Goal: Information Seeking & Learning: Learn about a topic

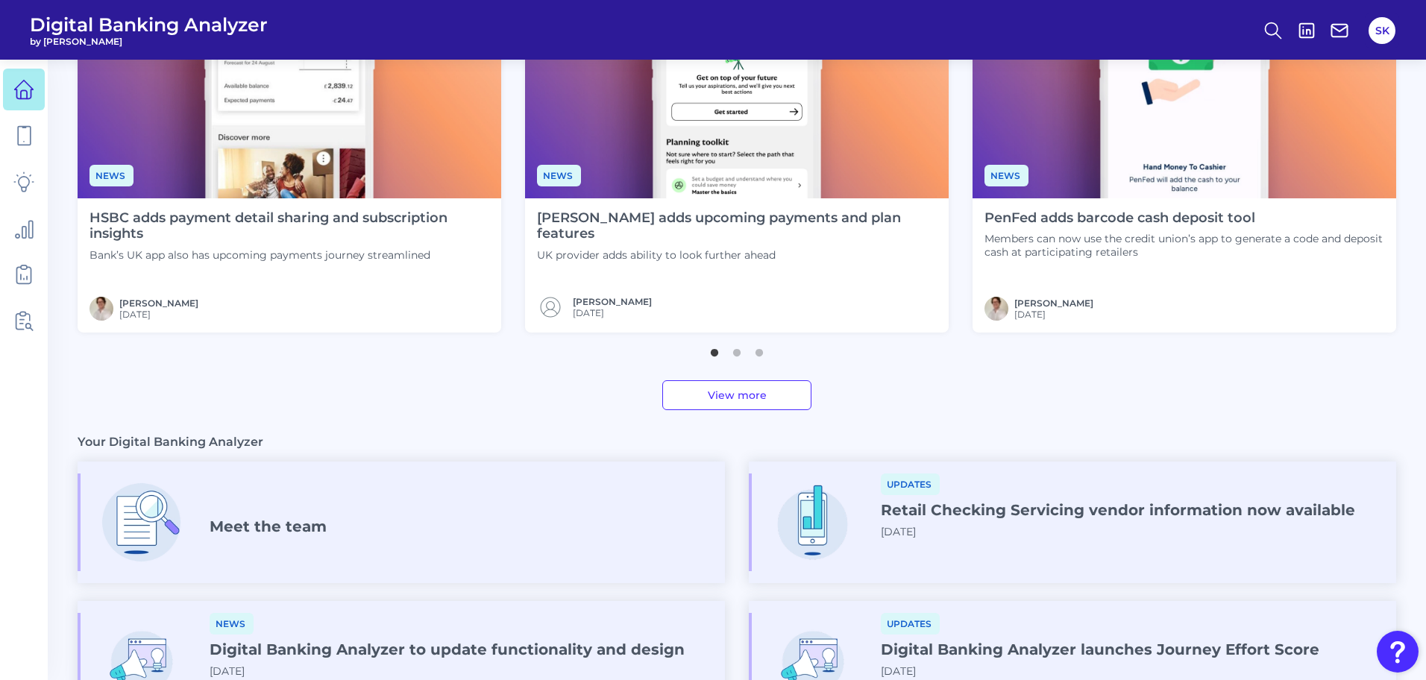
scroll to position [515, 0]
click at [741, 355] on button "2" at bounding box center [736, 348] width 15 height 15
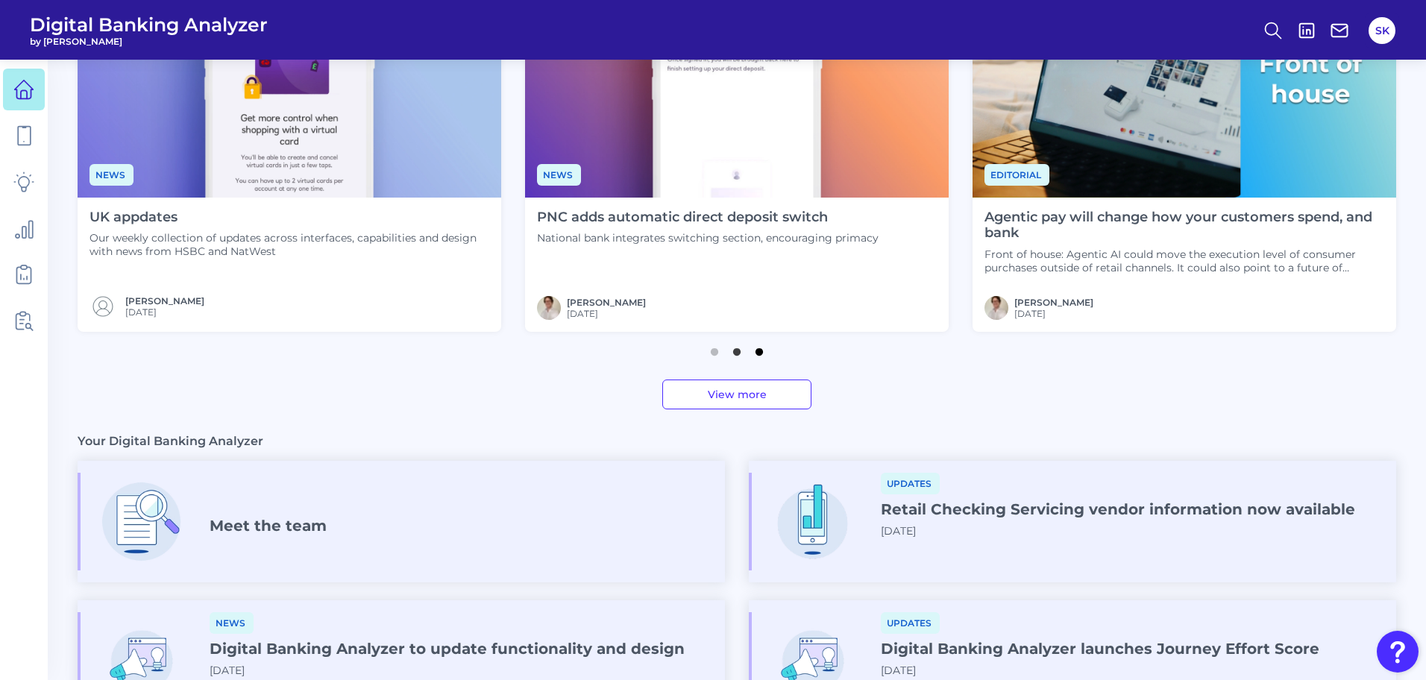
click at [764, 353] on button "3" at bounding box center [759, 348] width 15 height 15
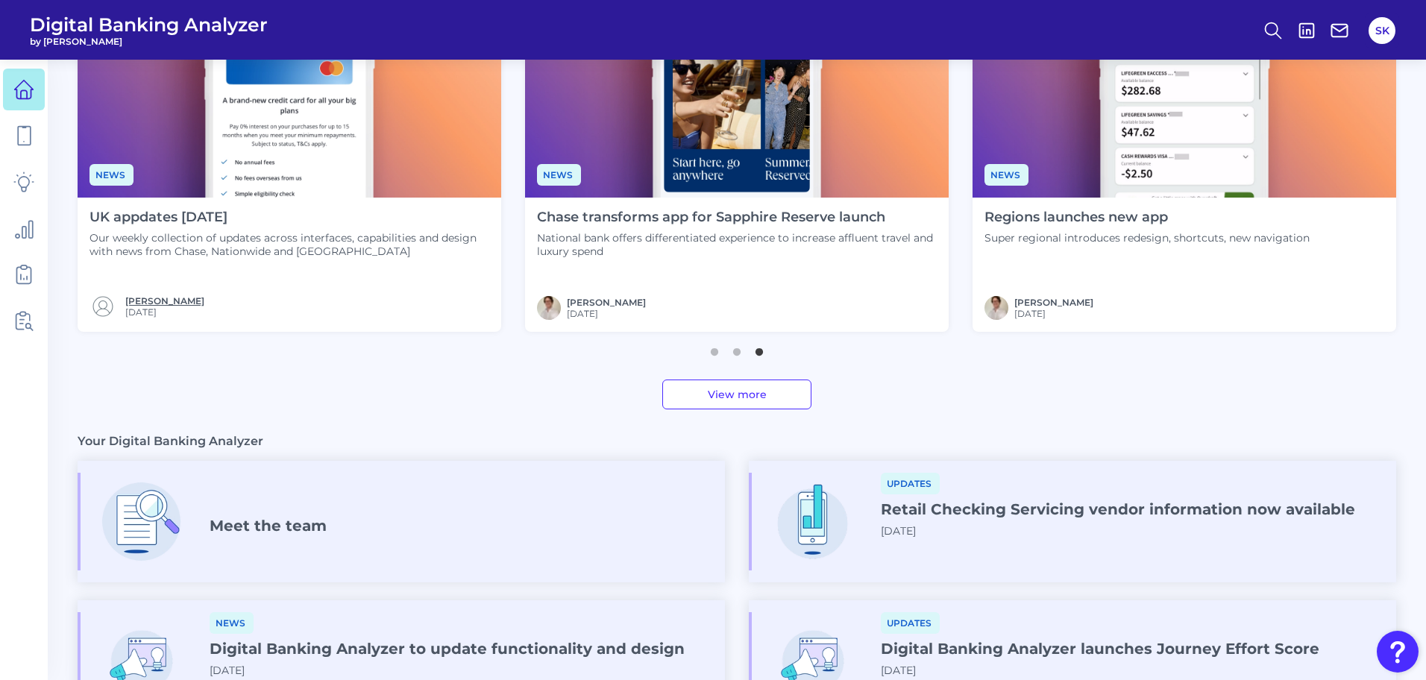
click at [136, 304] on link "[PERSON_NAME]" at bounding box center [164, 300] width 79 height 11
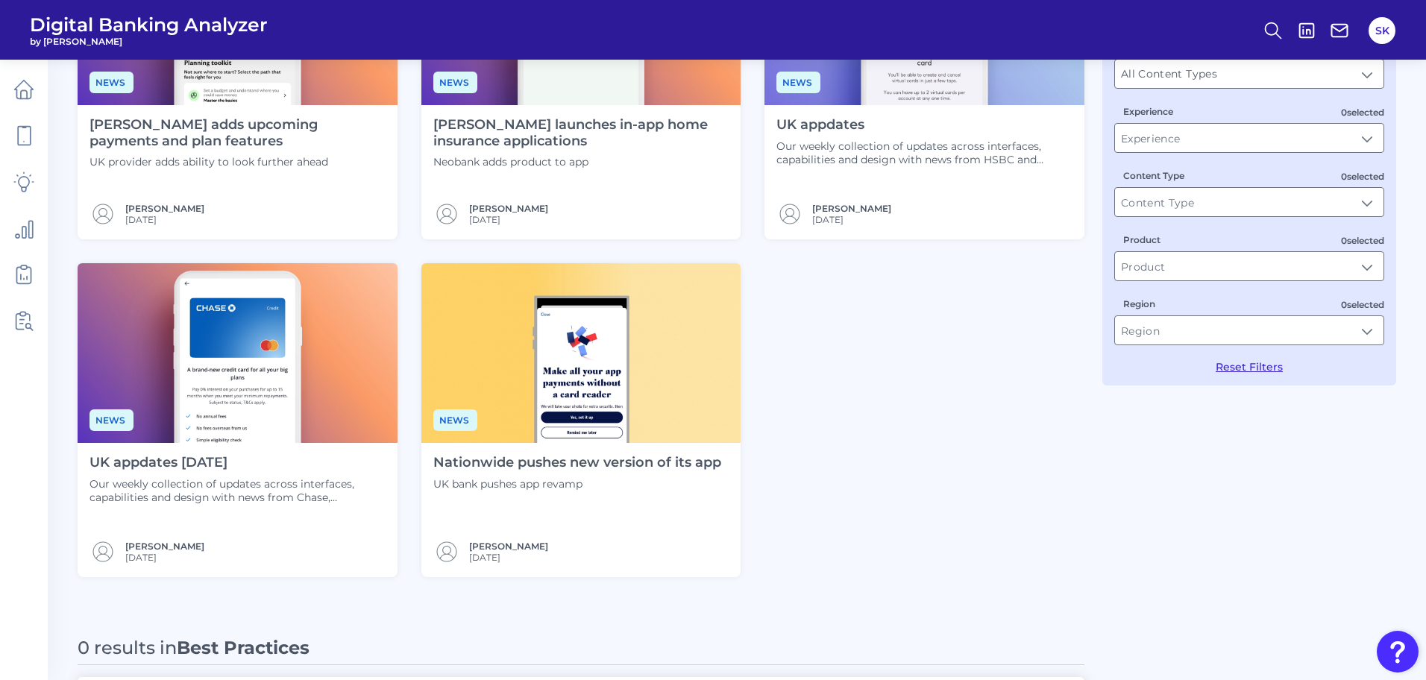
scroll to position [221, 0]
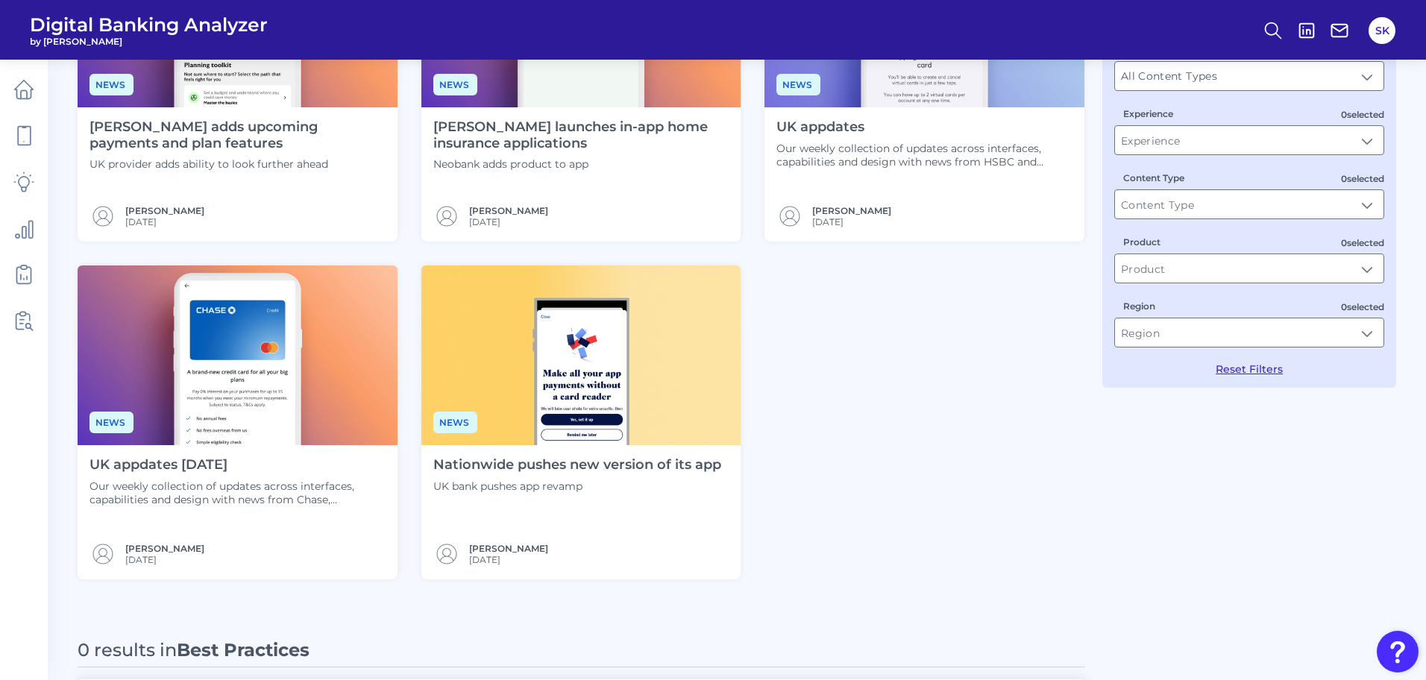
click at [969, 406] on div "News [PERSON_NAME] adds upcoming payments and plan features UK provider adds ab…" at bounding box center [581, 254] width 1007 height 652
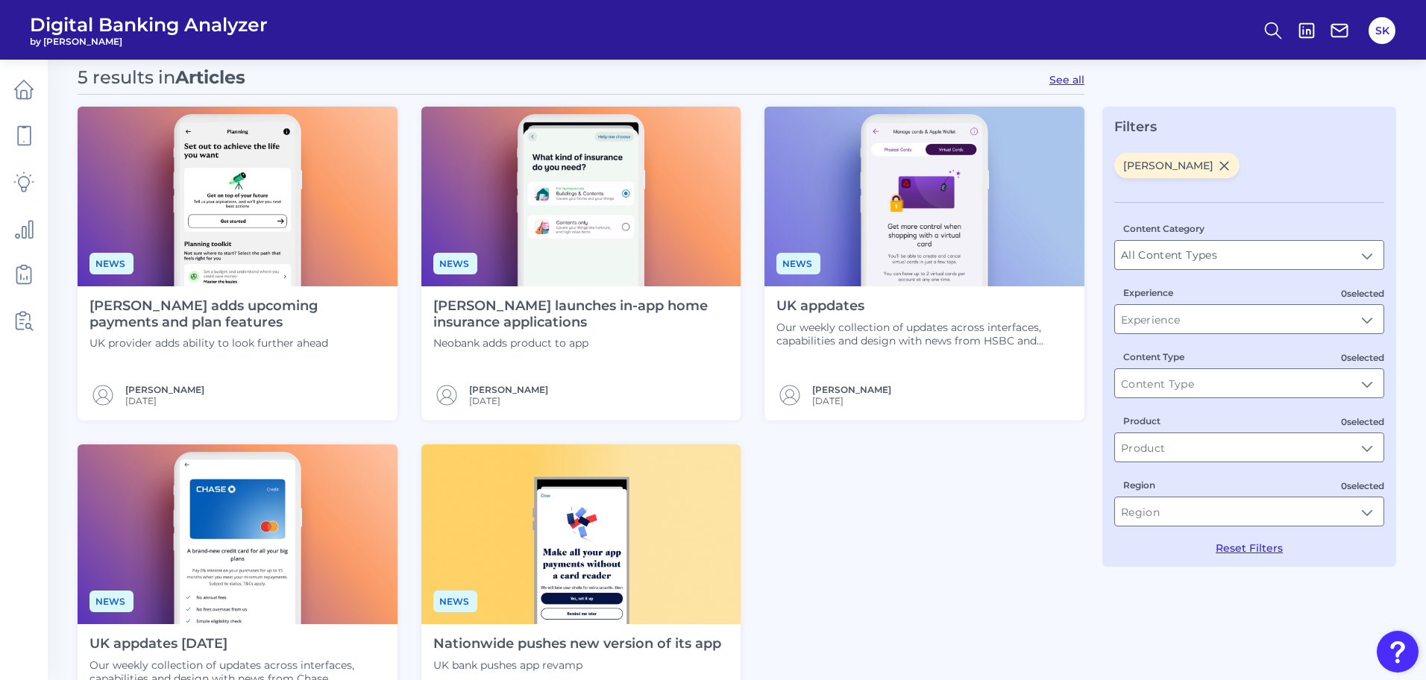
scroll to position [0, 0]
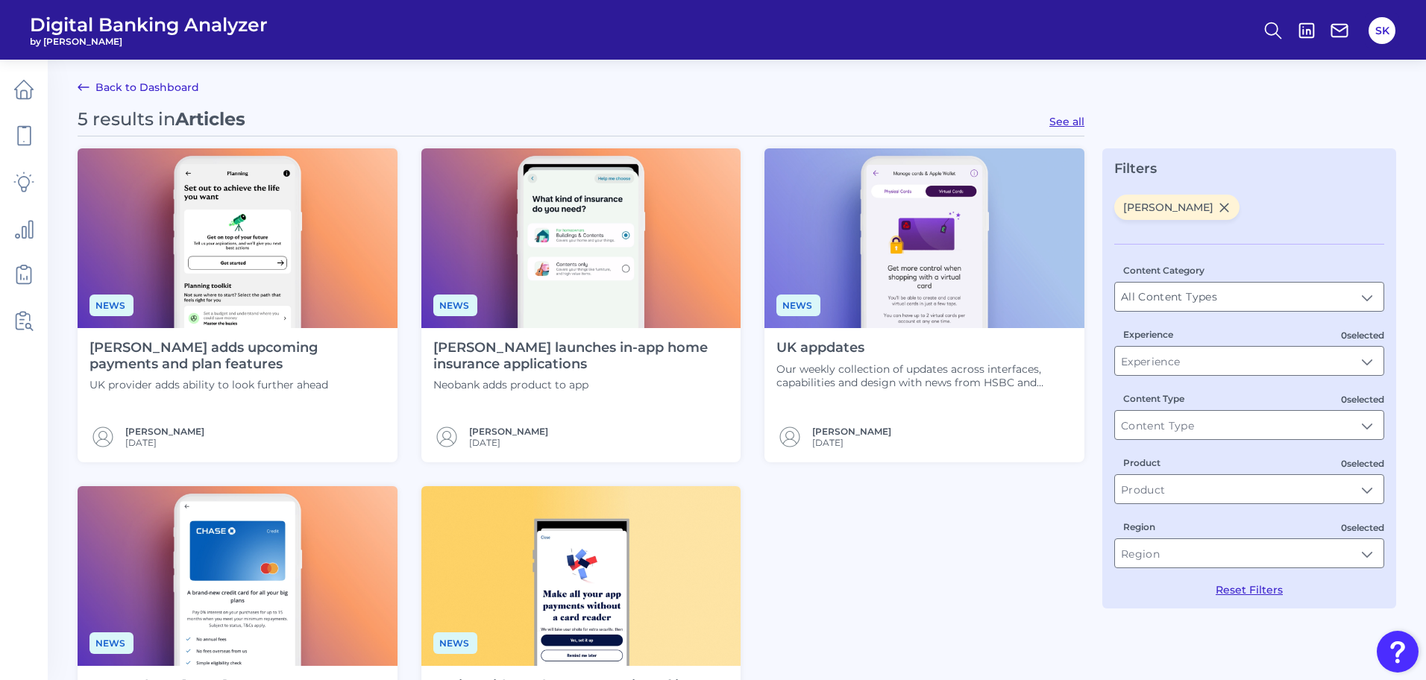
click at [1218, 212] on icon at bounding box center [1224, 207] width 13 height 13
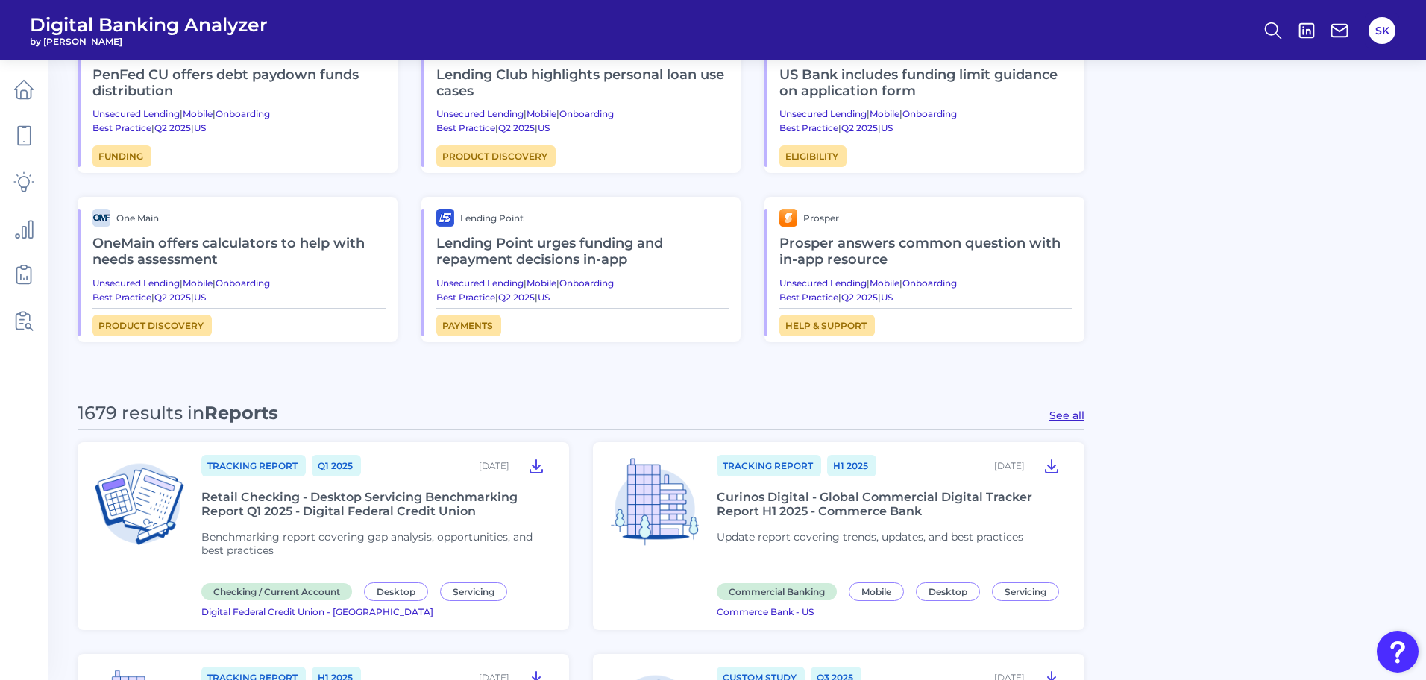
scroll to position [873, 0]
click at [29, 98] on icon at bounding box center [23, 89] width 21 height 21
